Goal: Information Seeking & Learning: Check status

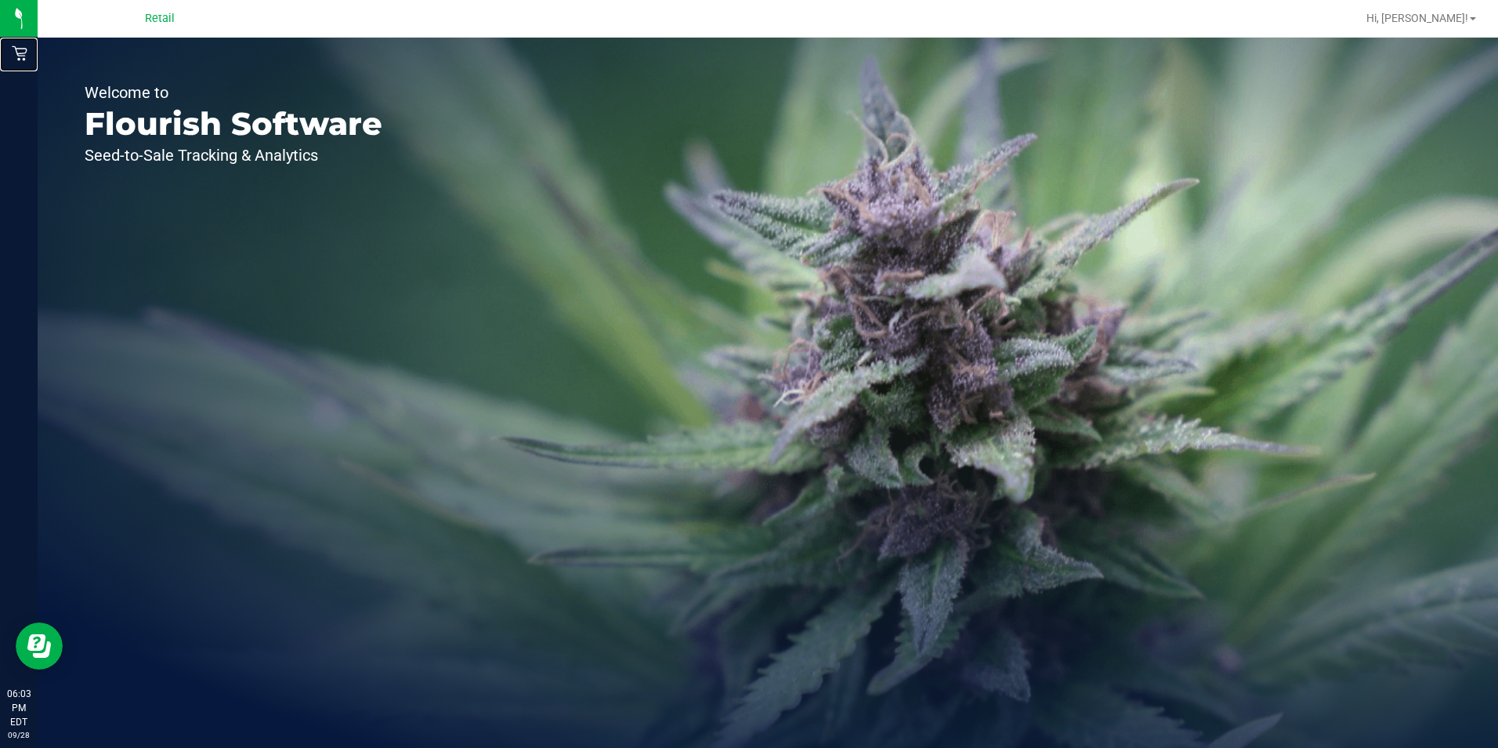
drag, startPoint x: 26, startPoint y: 61, endPoint x: 217, endPoint y: 59, distance: 191.2
click at [27, 60] on div "Retail" at bounding box center [21, 53] width 33 height 31
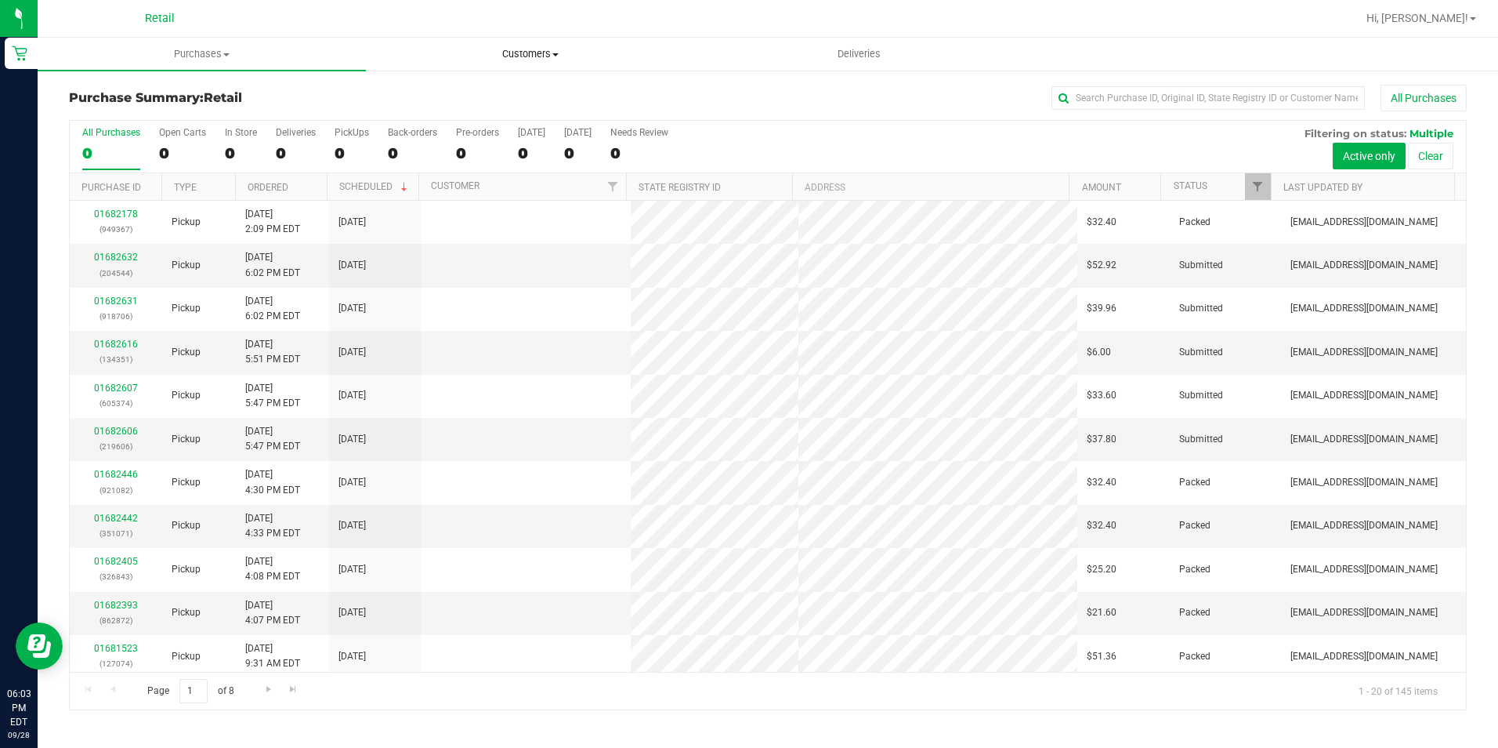
click at [512, 46] on uib-tab-heading "Customers All customers Add a new customer All physicians" at bounding box center [530, 53] width 327 height 31
click at [459, 92] on span "All customers" at bounding box center [422, 94] width 113 height 13
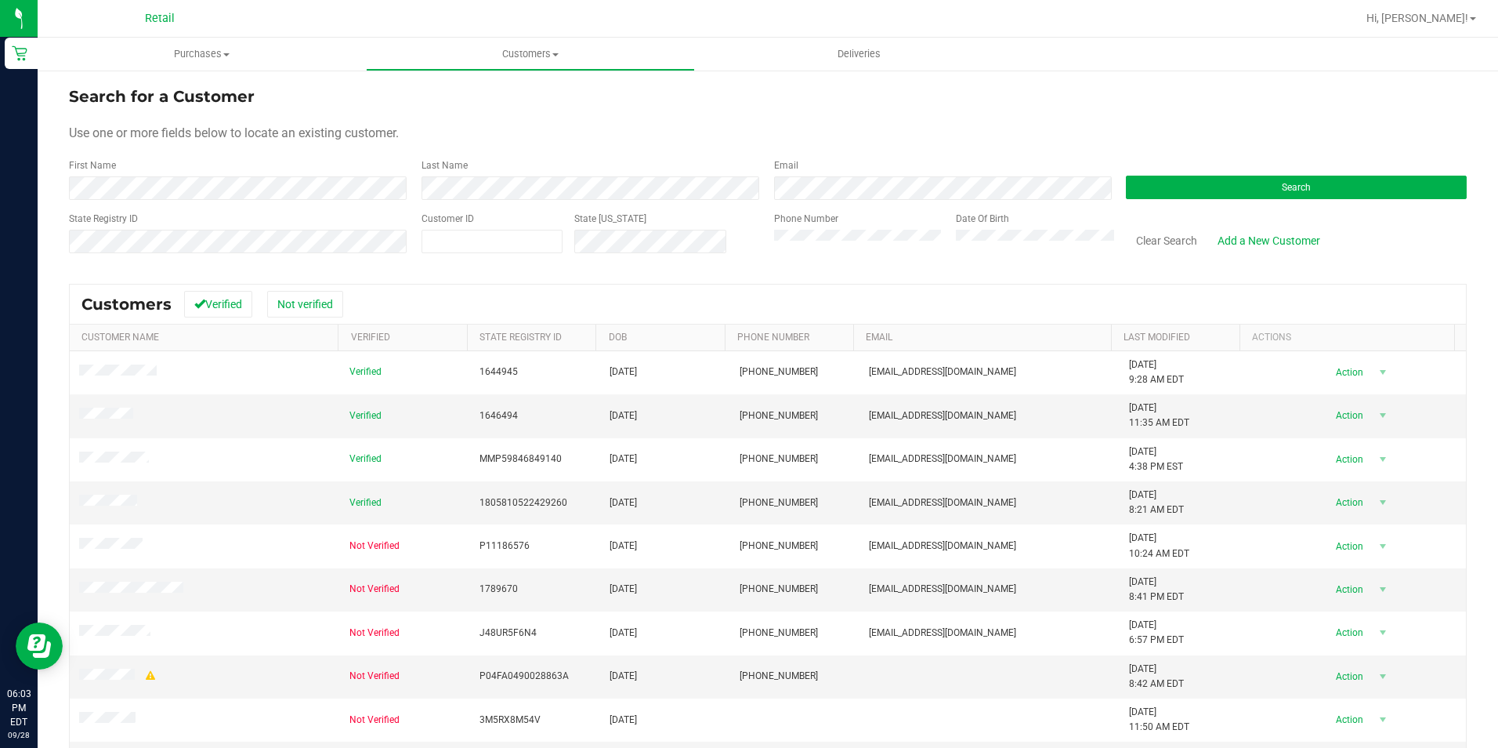
click at [214, 174] on div "First Name" at bounding box center [239, 179] width 341 height 42
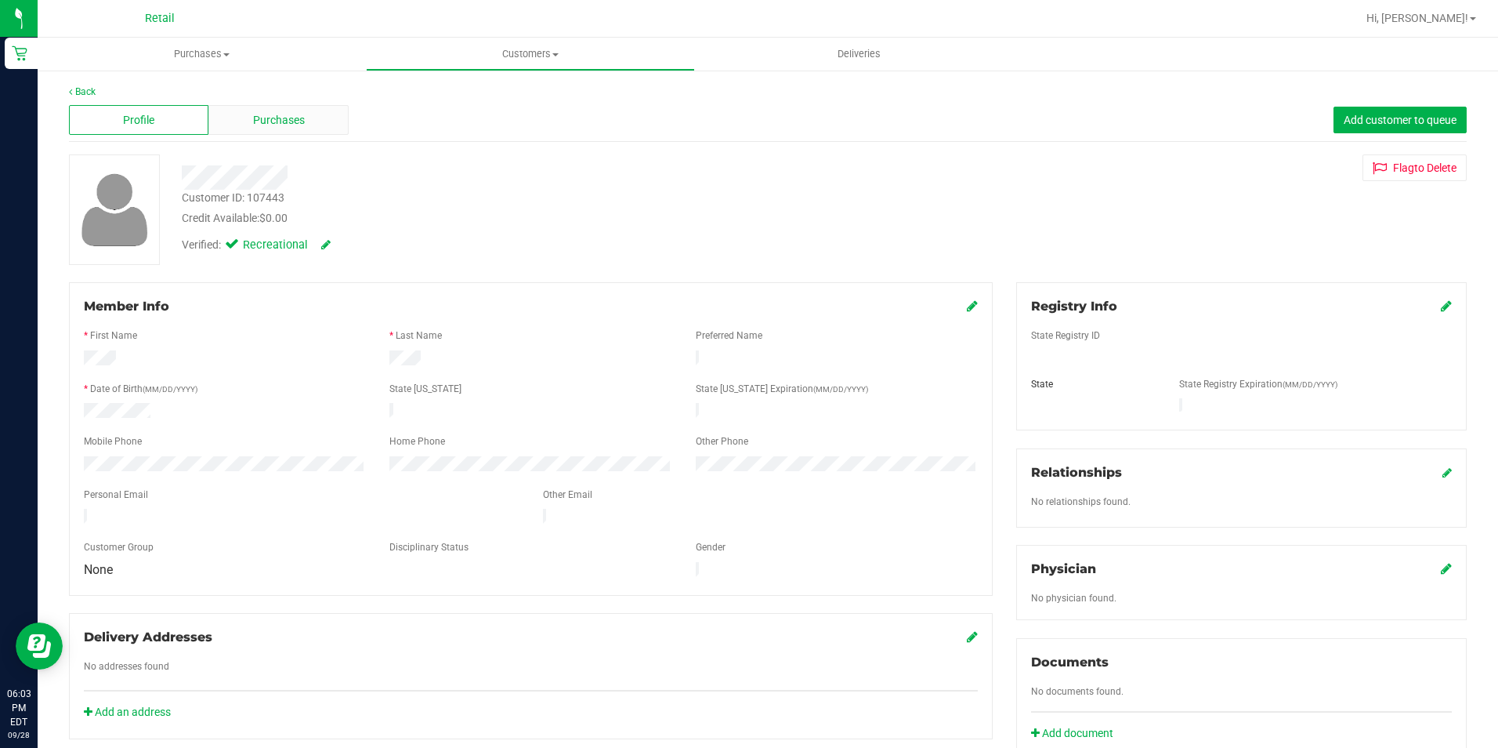
click at [304, 127] on div "Purchases" at bounding box center [277, 120] width 139 height 30
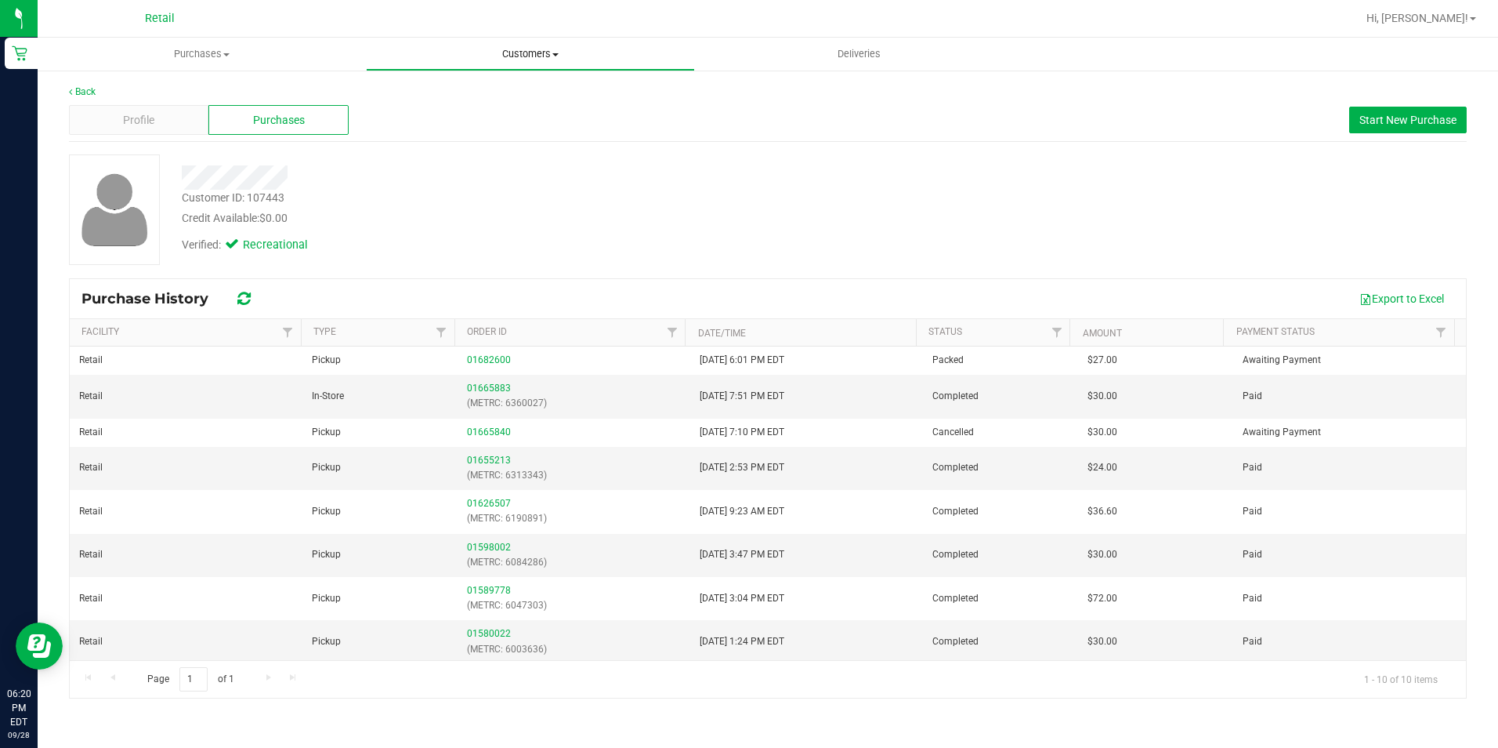
click at [531, 50] on span "Customers" at bounding box center [530, 54] width 327 height 14
click at [434, 89] on span "All customers" at bounding box center [422, 94] width 113 height 13
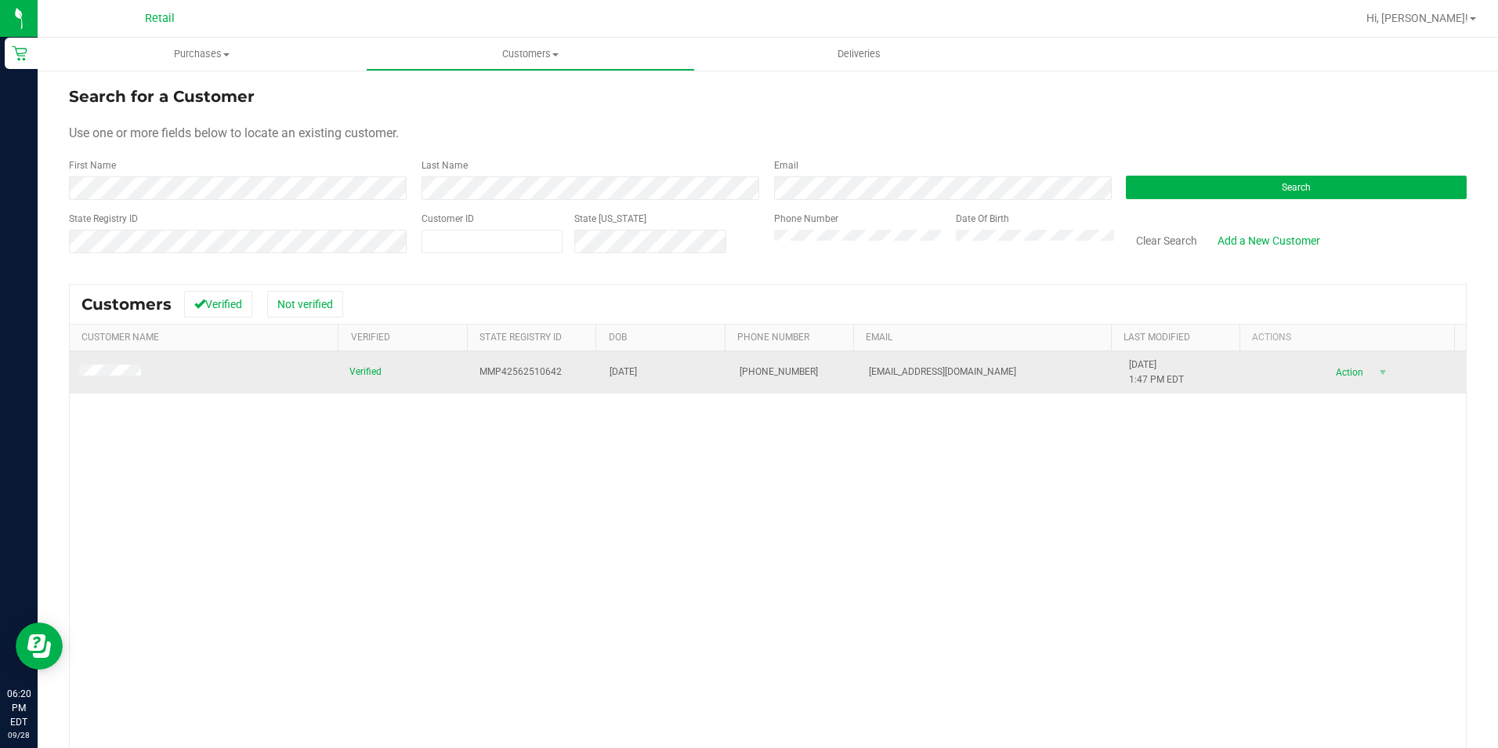
click at [125, 359] on td at bounding box center [205, 372] width 270 height 42
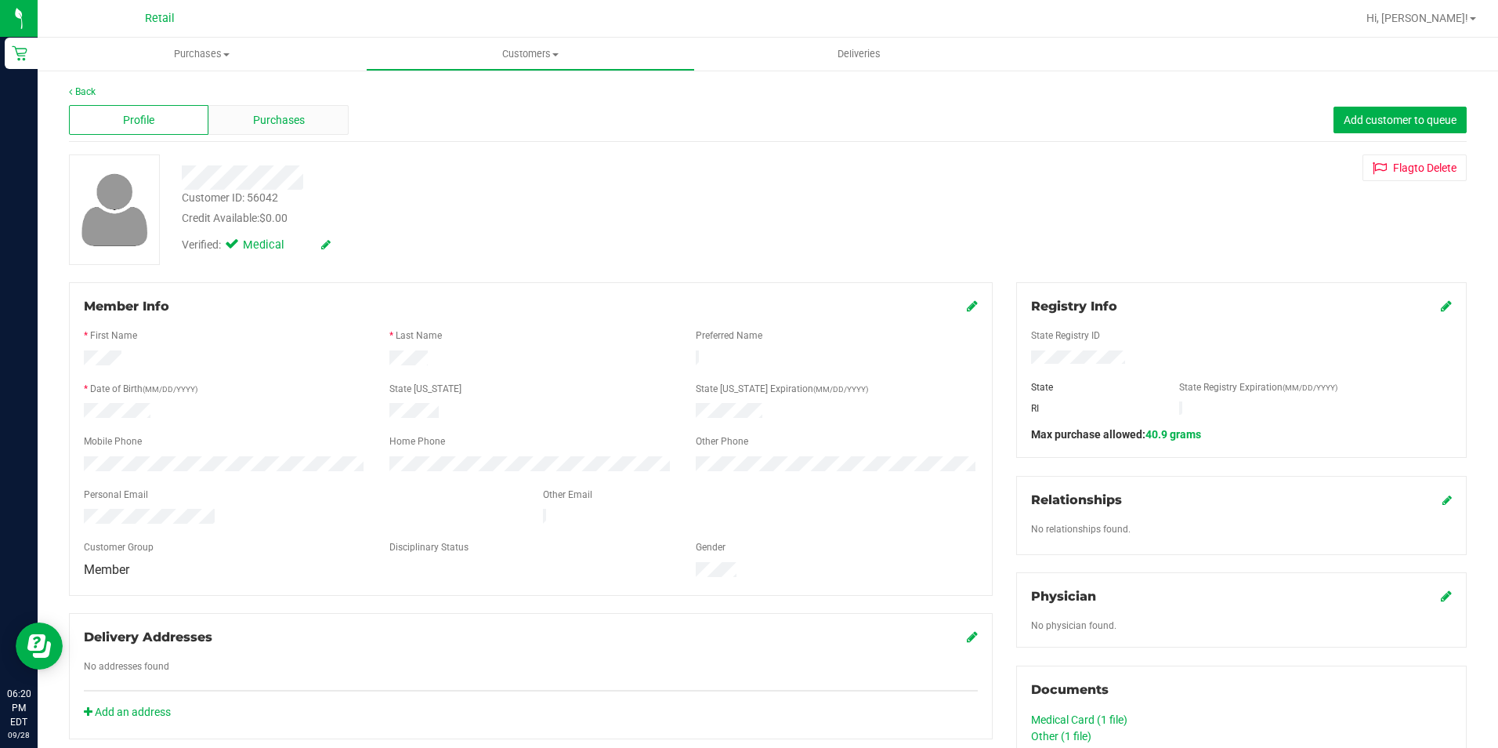
click at [241, 111] on div "Purchases" at bounding box center [277, 120] width 139 height 30
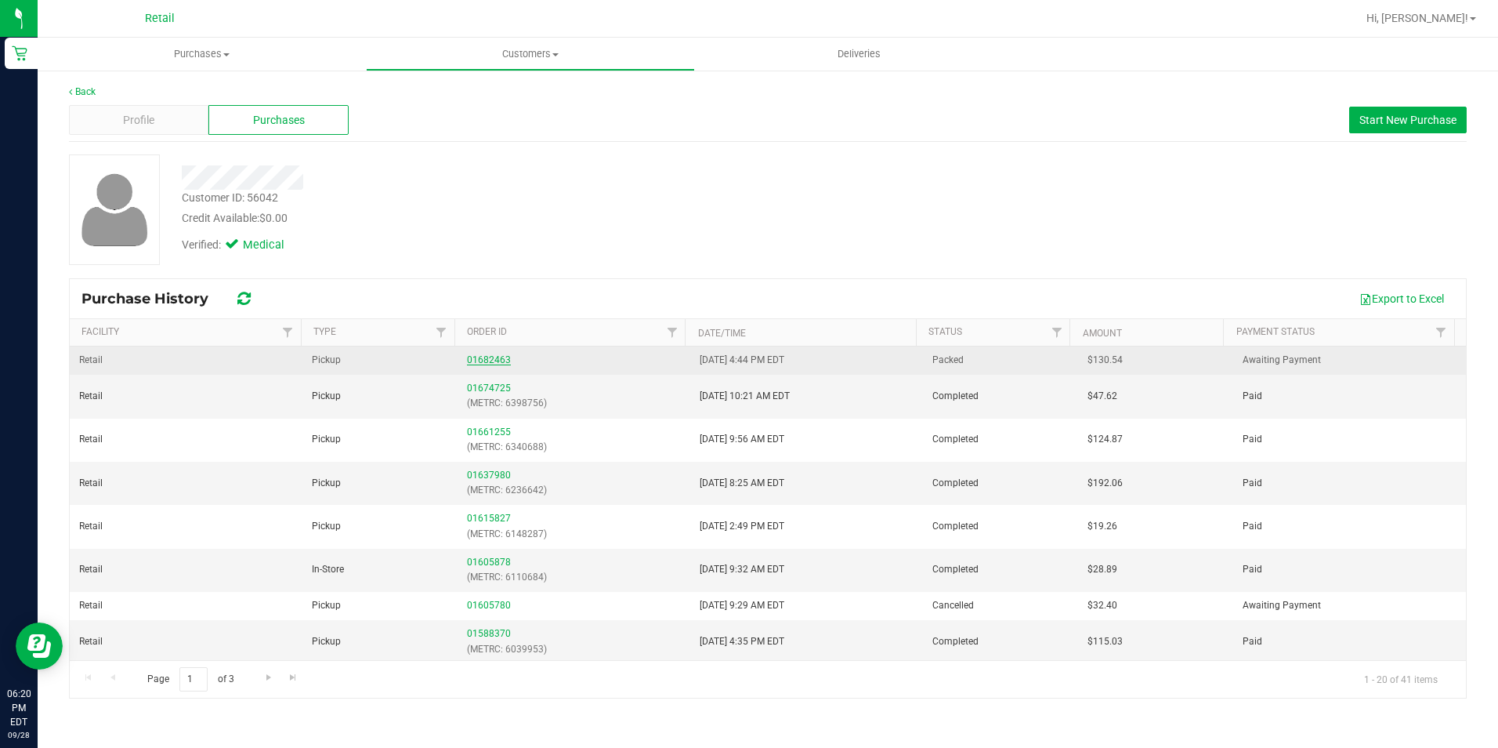
click at [497, 356] on link "01682463" at bounding box center [489, 359] width 44 height 11
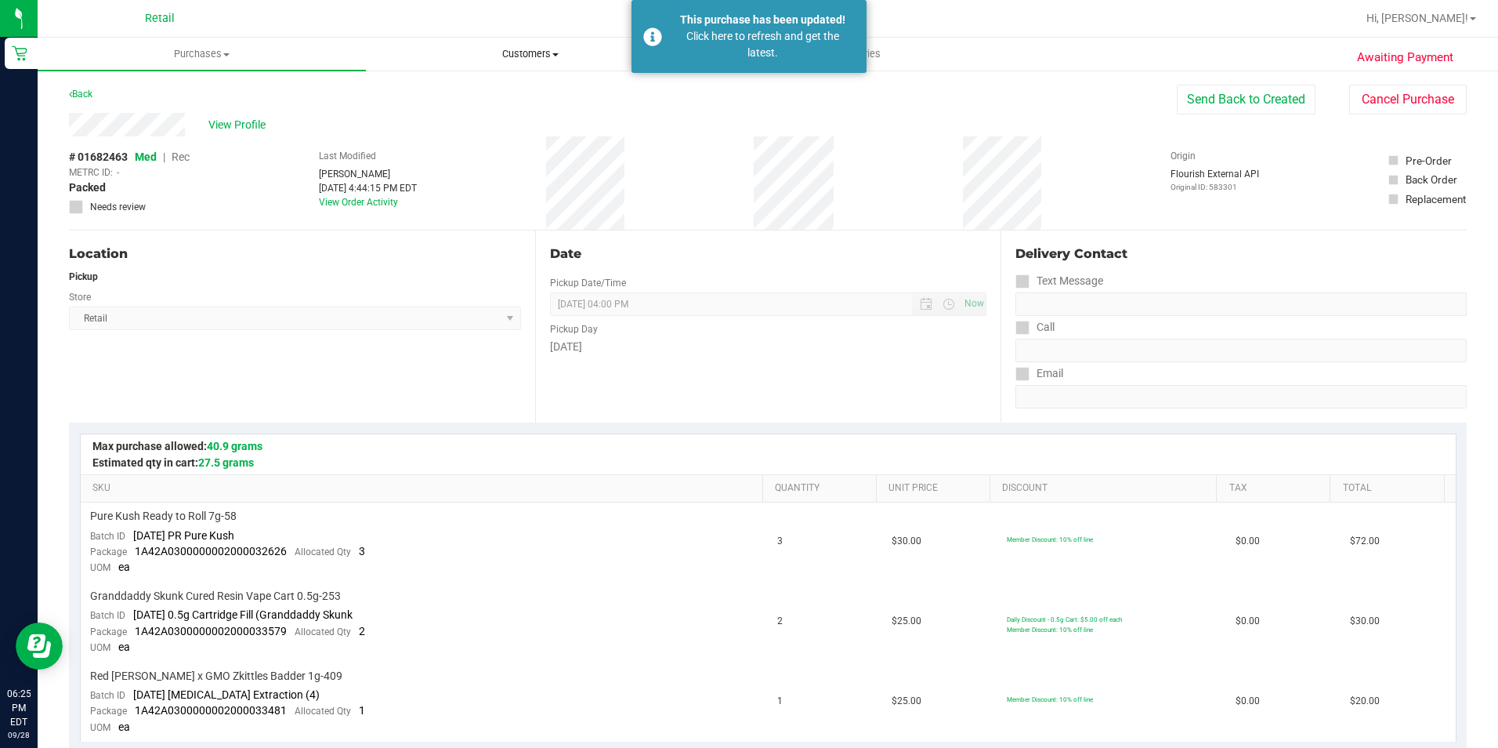
drag, startPoint x: 509, startPoint y: 48, endPoint x: 474, endPoint y: 71, distance: 42.0
click at [509, 48] on span "Customers" at bounding box center [530, 54] width 327 height 14
click at [444, 91] on span "All customers" at bounding box center [422, 94] width 113 height 13
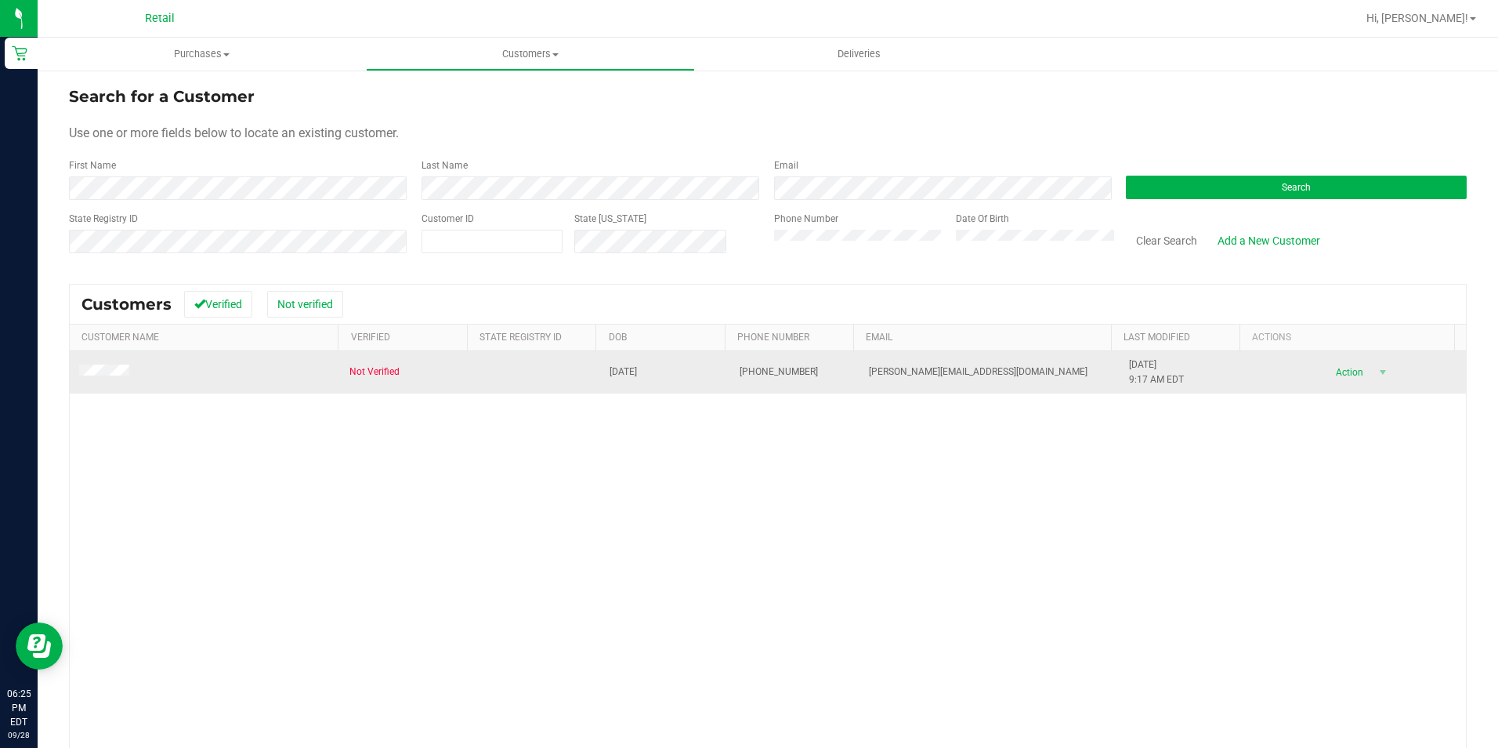
click at [71, 368] on td at bounding box center [205, 372] width 270 height 42
click at [96, 364] on span at bounding box center [106, 372] width 55 height 16
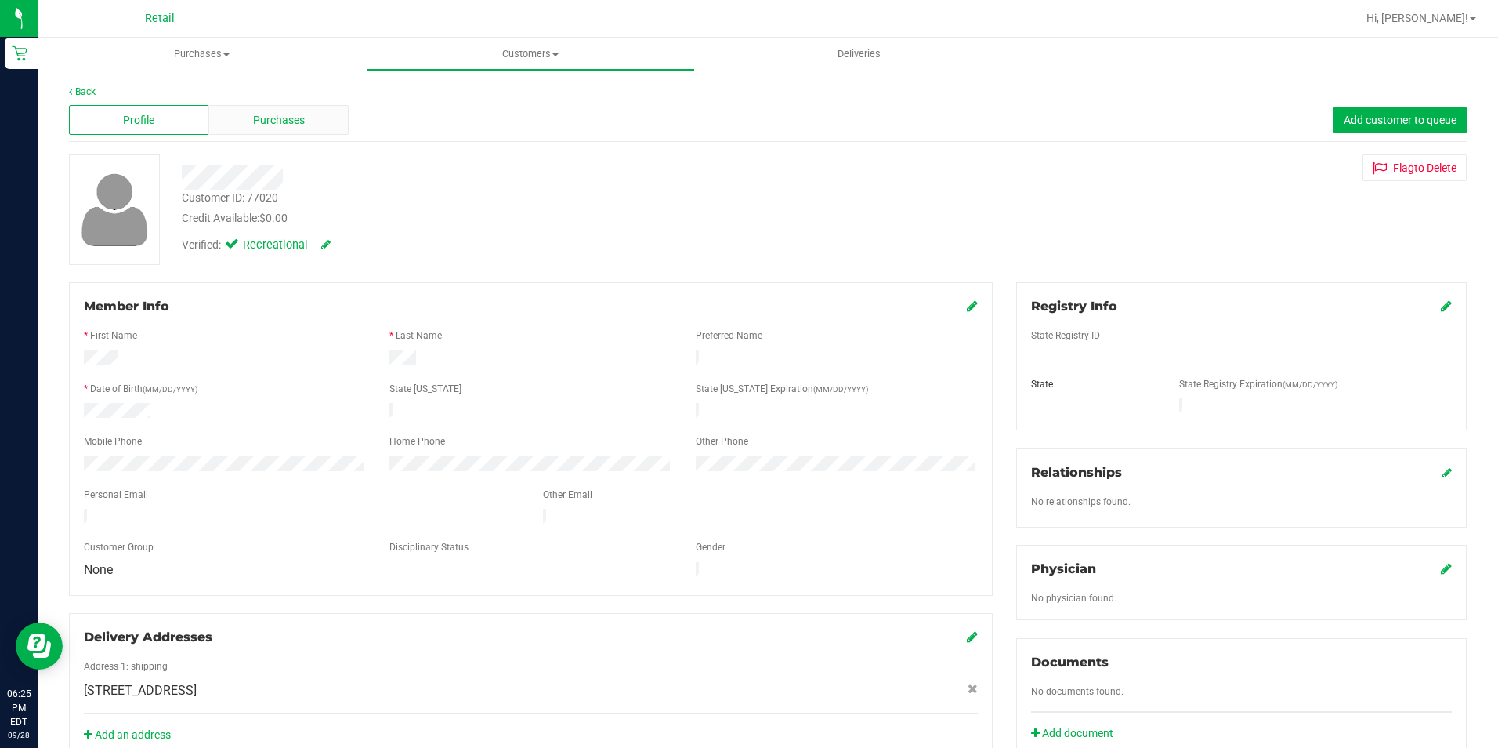
click at [270, 116] on span "Purchases" at bounding box center [279, 120] width 52 height 16
